Goal: Task Accomplishment & Management: Complete application form

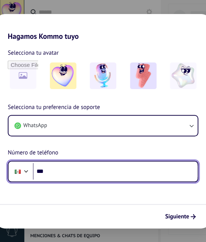
click at [77, 171] on input "***" at bounding box center [115, 171] width 165 height 17
type input "**********"
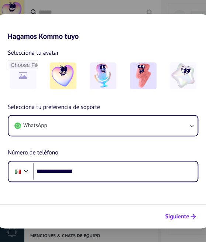
click at [186, 219] on span "Siguiente" at bounding box center [177, 216] width 24 height 5
